Goal: Information Seeking & Learning: Understand process/instructions

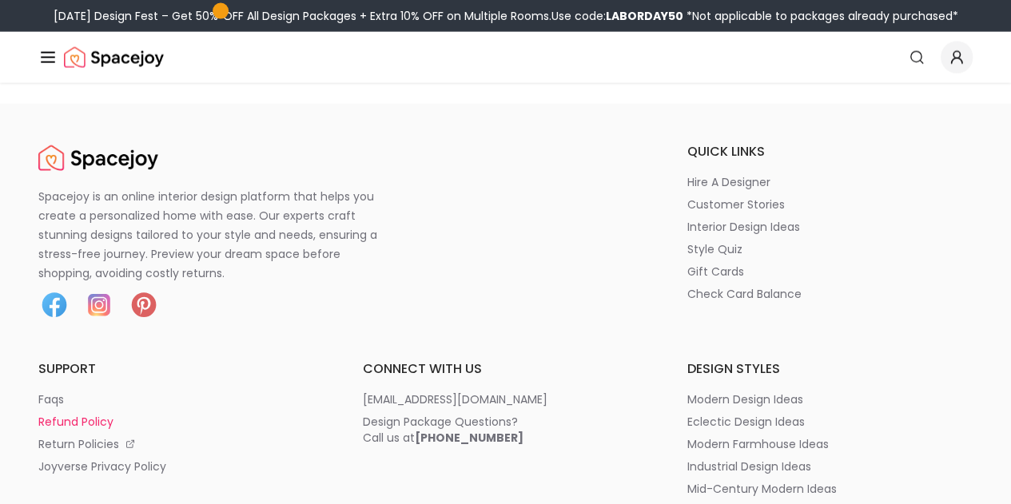
scroll to position [7859, 0]
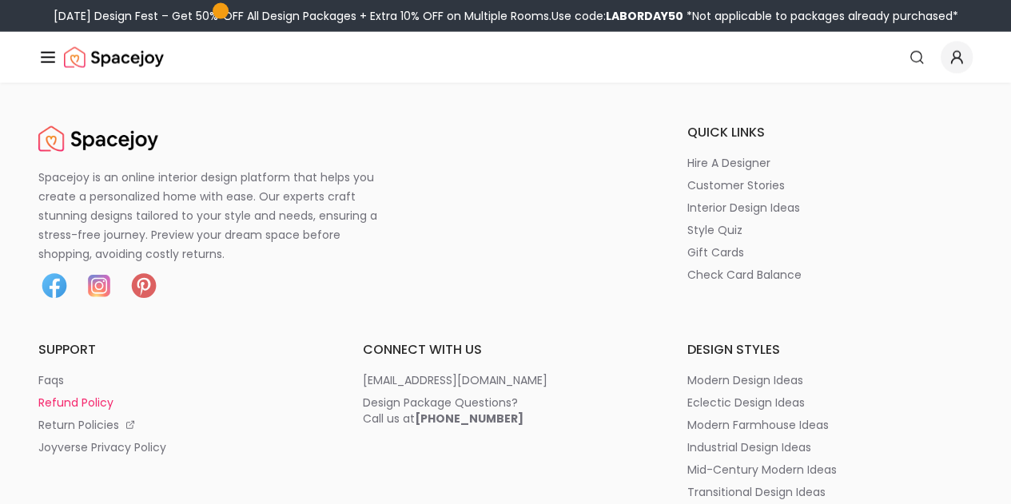
click at [113, 395] on p "refund policy" at bounding box center [75, 403] width 75 height 16
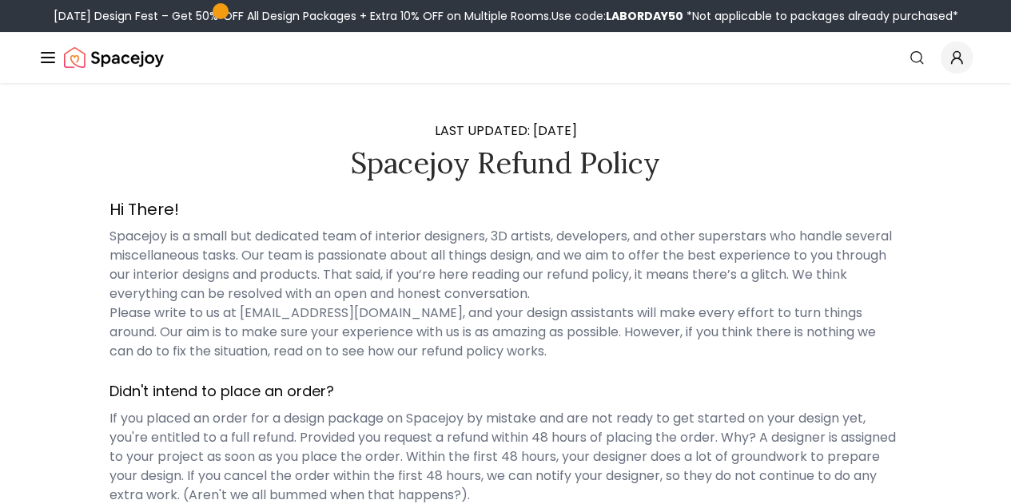
scroll to position [213, 0]
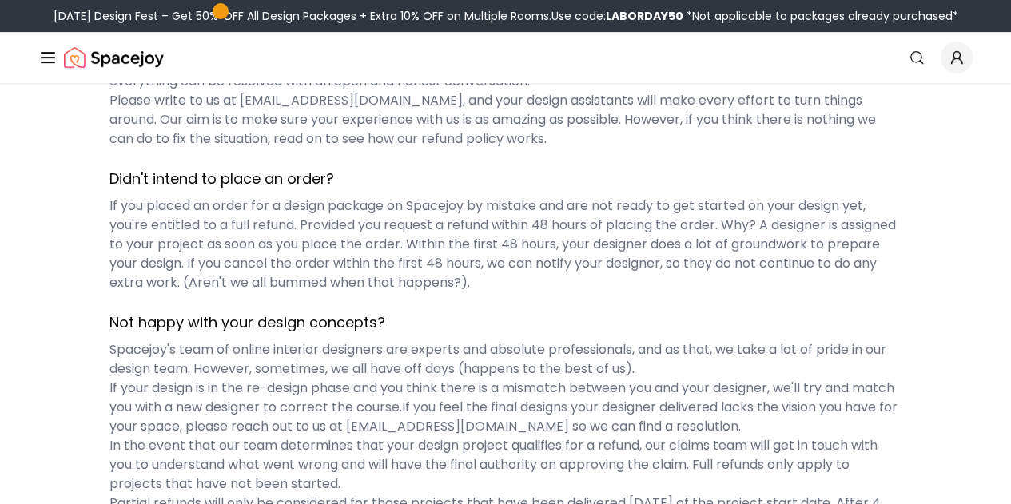
click at [109, 312] on h3 "Not happy with your design concepts?" at bounding box center [505, 323] width 792 height 22
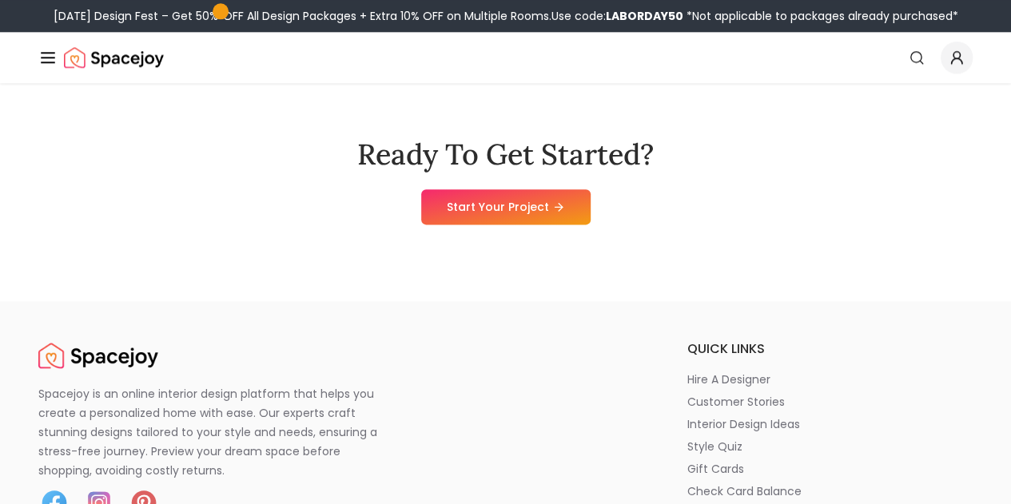
scroll to position [1065, 0]
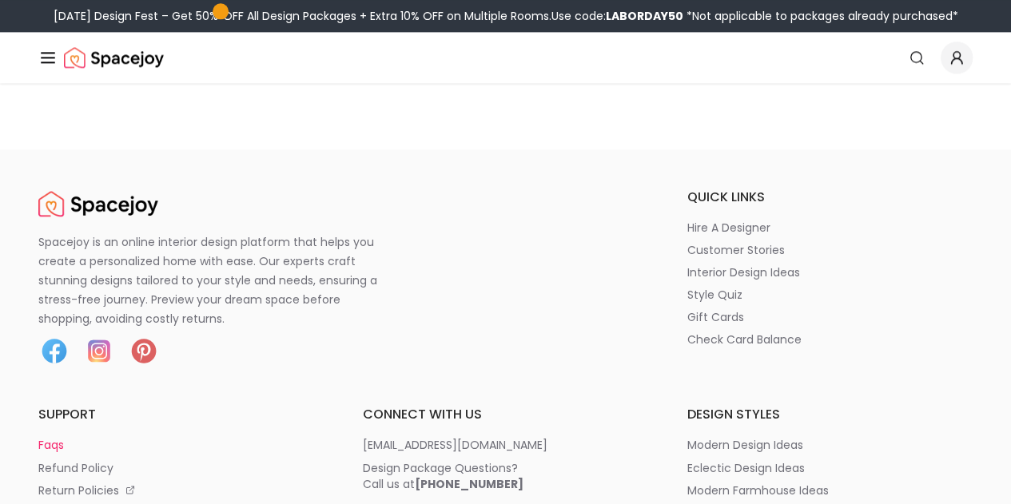
click at [64, 437] on p "faqs" at bounding box center [51, 445] width 26 height 16
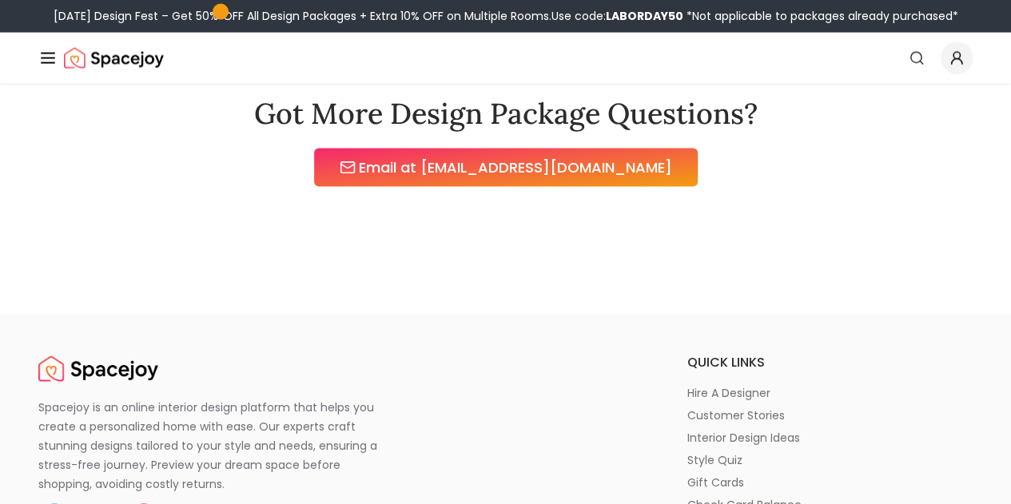
scroll to position [1491, 0]
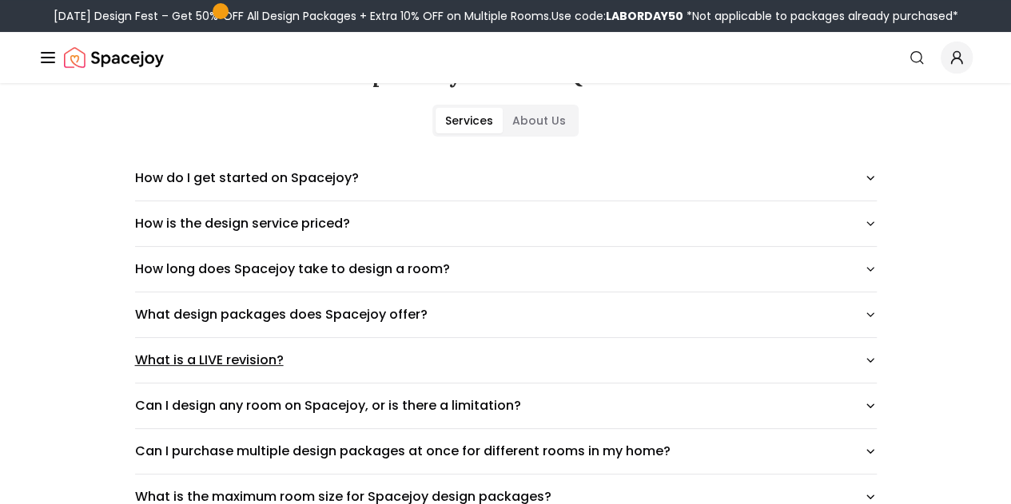
scroll to position [0, 0]
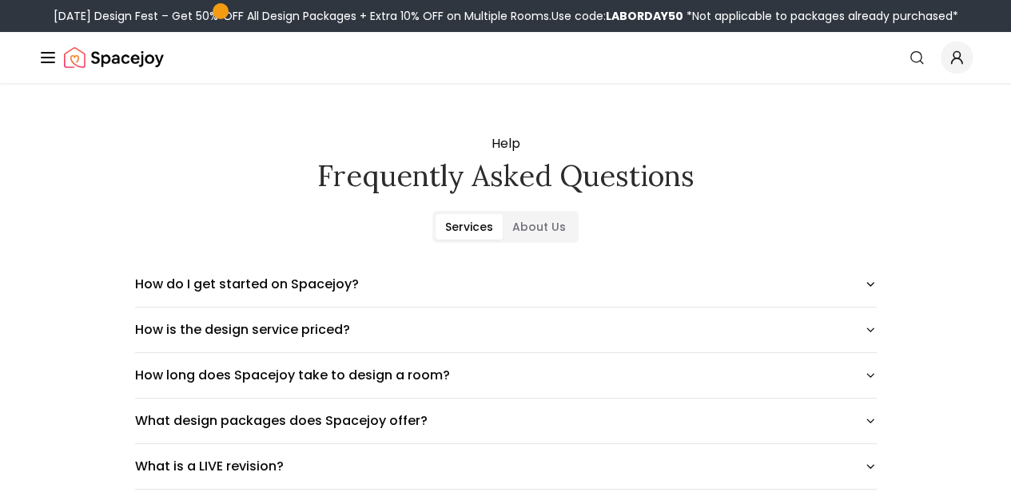
click at [0, 0] on button "How It Works" at bounding box center [0, 0] width 0 height 0
click at [0, 0] on link "Shop" at bounding box center [0, 0] width 0 height 0
